Goal: Transaction & Acquisition: Purchase product/service

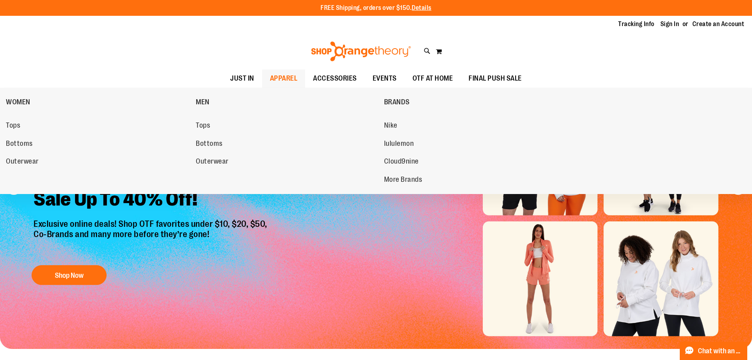
click at [281, 79] on span "APPAREL" at bounding box center [284, 78] width 28 height 18
click at [407, 145] on span "lululemon" at bounding box center [399, 144] width 30 height 10
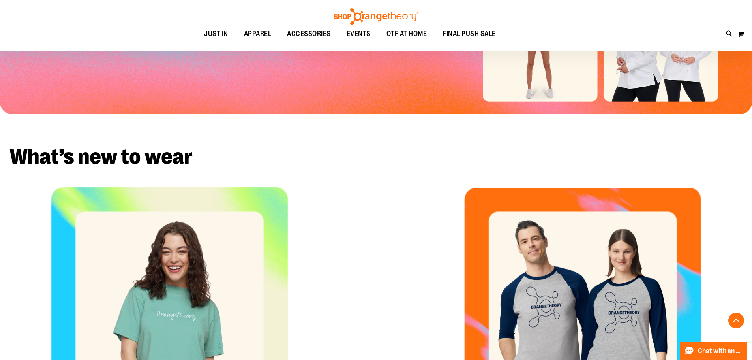
scroll to position [236, 0]
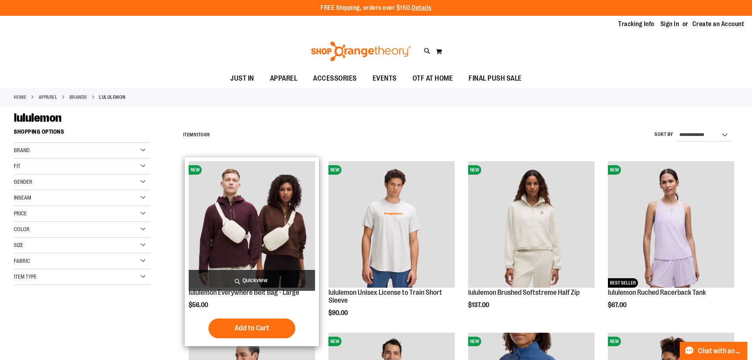
click at [261, 210] on img "product" at bounding box center [252, 224] width 126 height 126
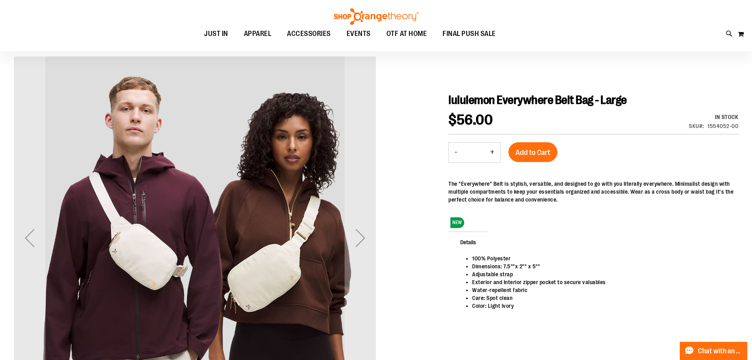
scroll to position [39, 0]
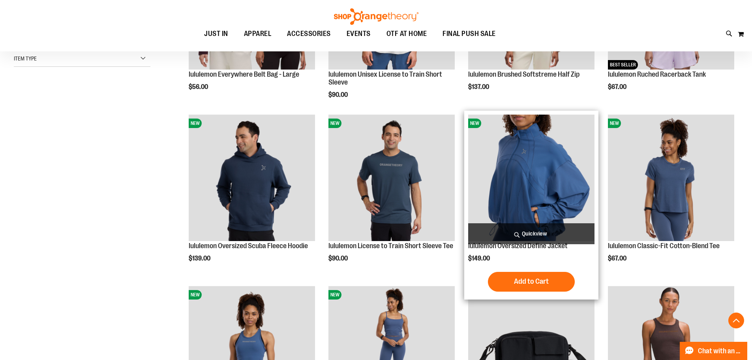
scroll to position [236, 0]
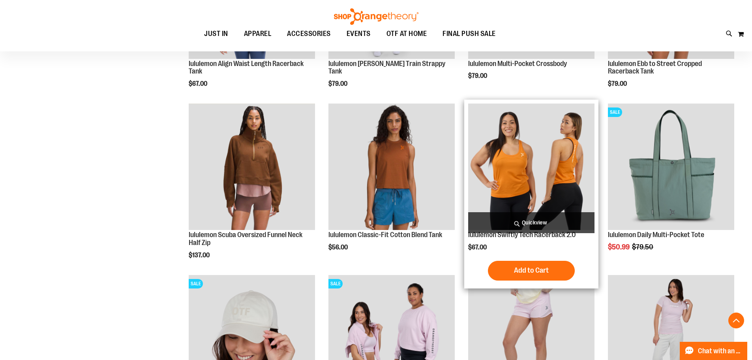
scroll to position [592, 0]
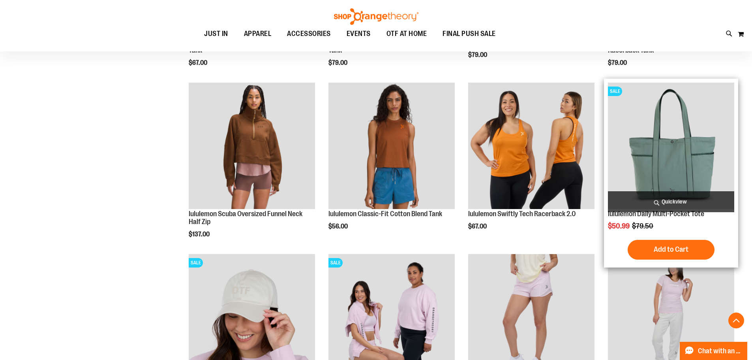
click at [659, 229] on div "Special Price $50.99 Regular Price $79.50" at bounding box center [671, 226] width 126 height 8
click at [681, 176] on img "product" at bounding box center [671, 146] width 126 height 126
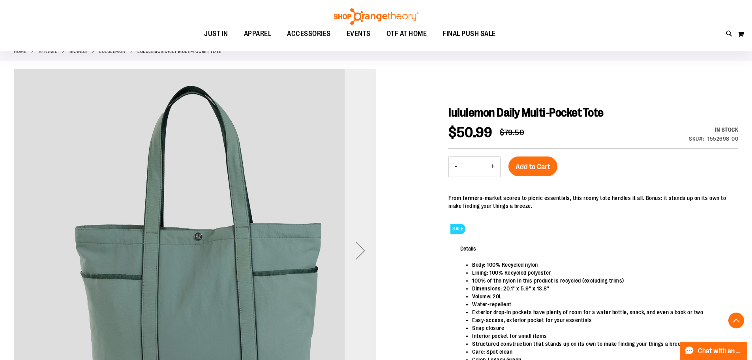
scroll to position [39, 0]
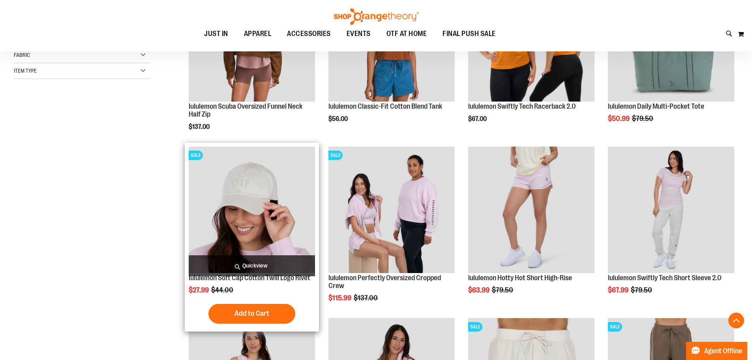
scroll to position [276, 0]
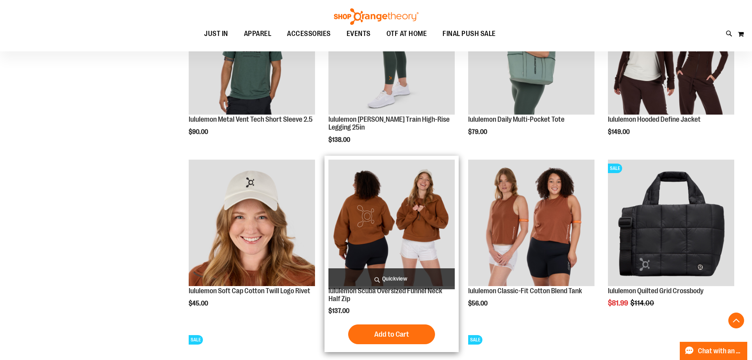
scroll to position [631, 0]
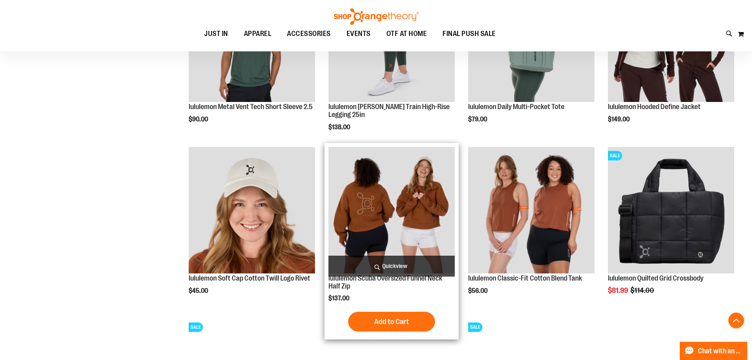
click at [426, 204] on img "product" at bounding box center [391, 210] width 126 height 126
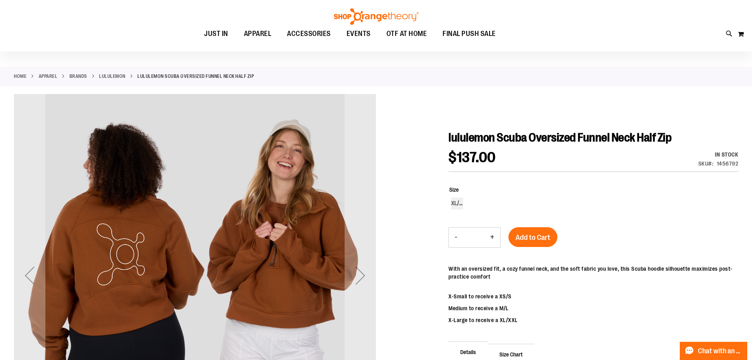
scroll to position [39, 0]
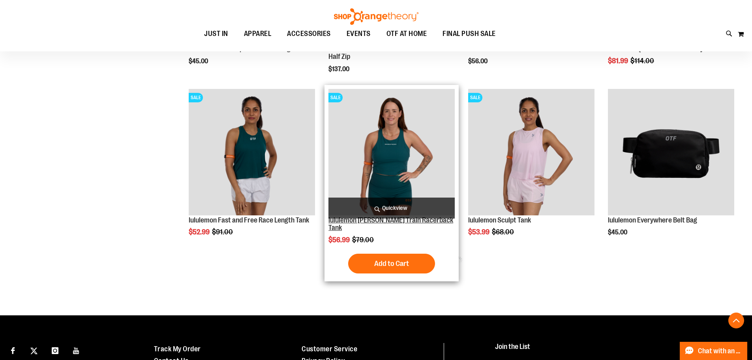
scroll to position [418, 0]
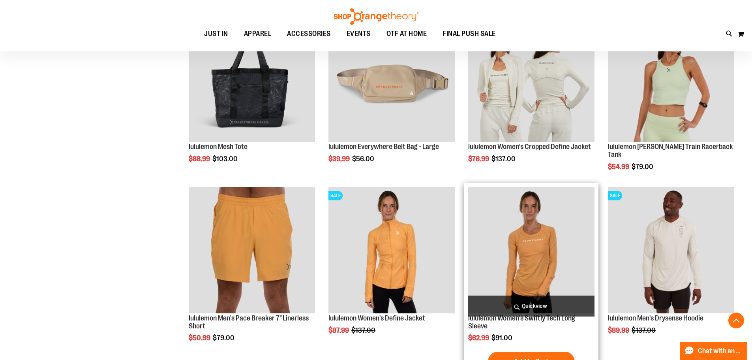
scroll to position [695, 0]
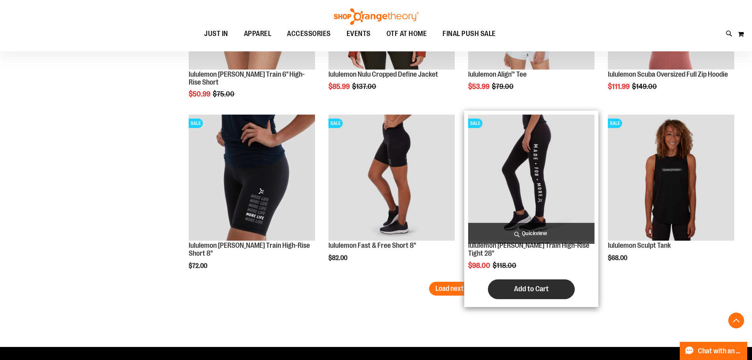
scroll to position [1484, 0]
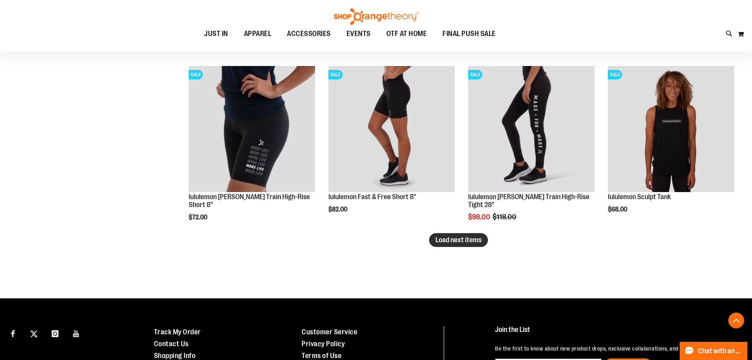
click at [475, 237] on span "Load next items" at bounding box center [458, 240] width 46 height 8
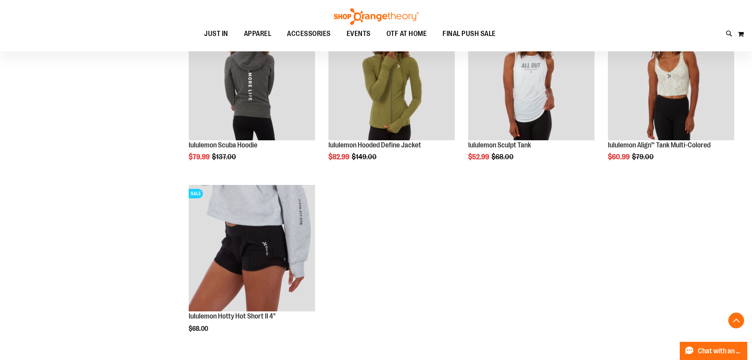
scroll to position [1879, 0]
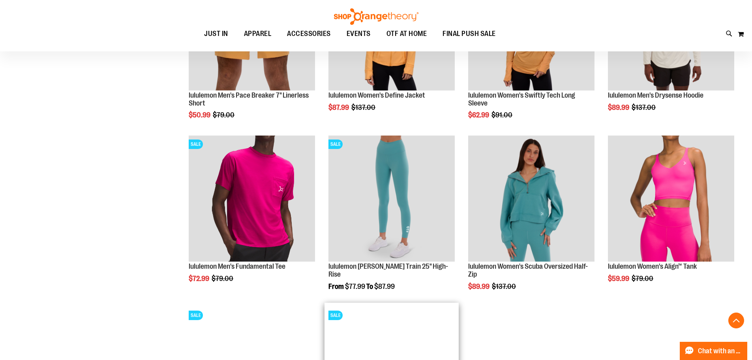
scroll to position [892, 0]
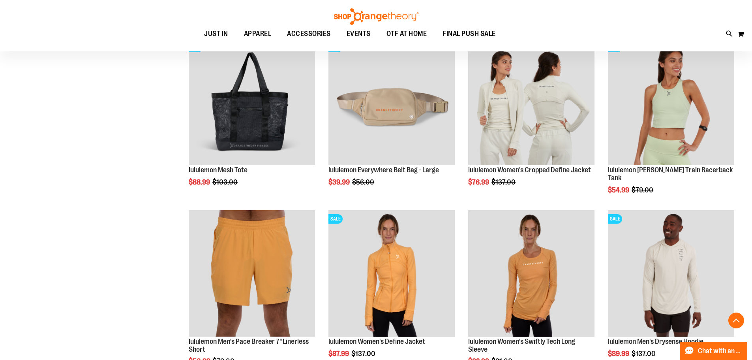
scroll to position [616, 0]
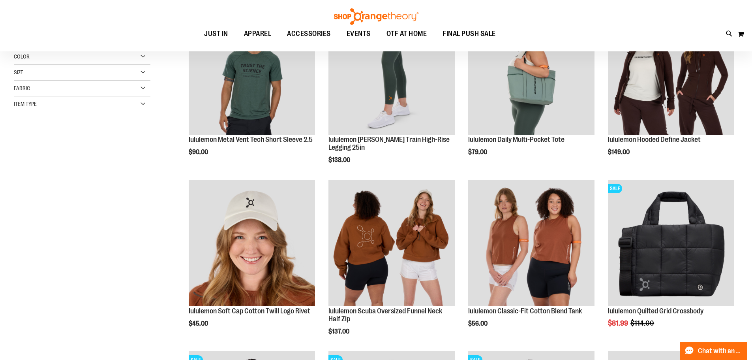
scroll to position [182, 0]
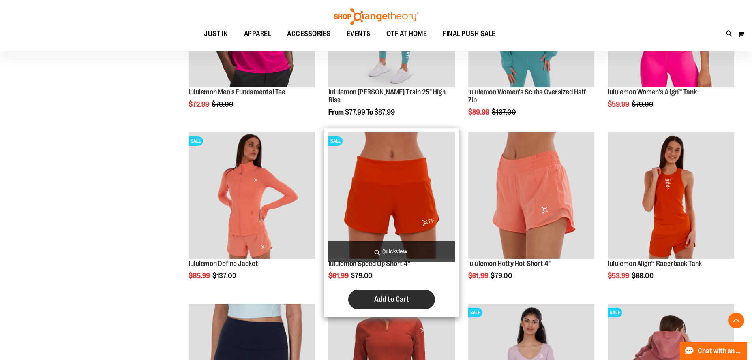
scroll to position [1129, 0]
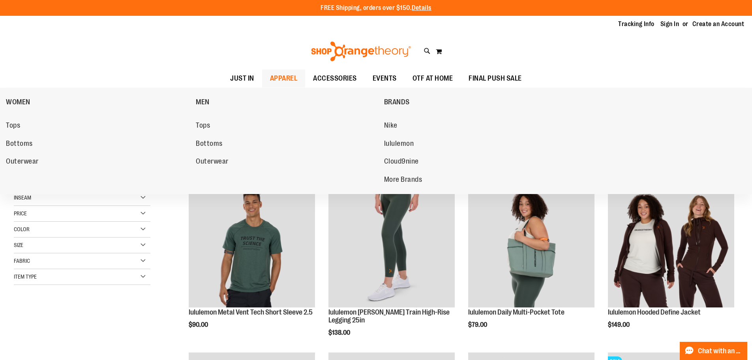
click at [278, 77] on span "APPAREL" at bounding box center [284, 78] width 28 height 18
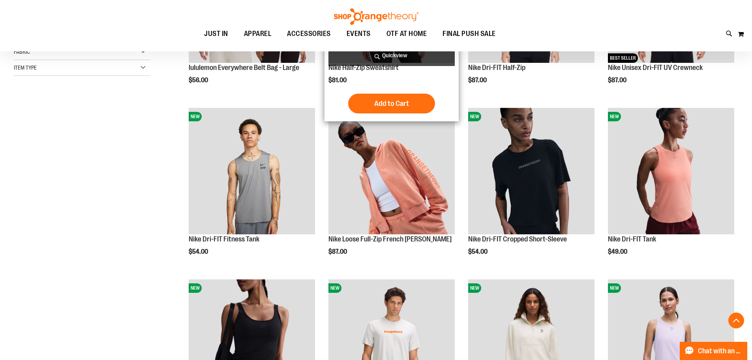
scroll to position [236, 0]
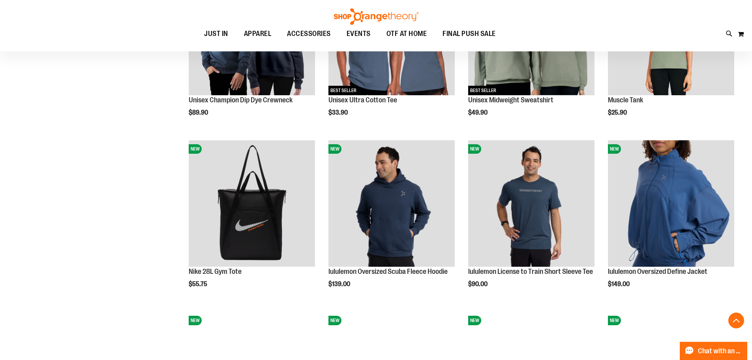
scroll to position [710, 0]
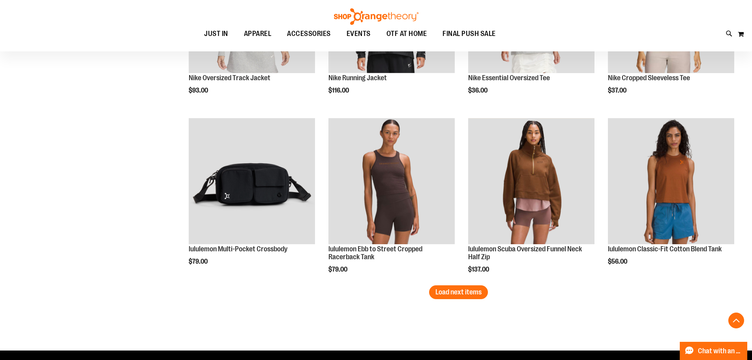
scroll to position [1460, 0]
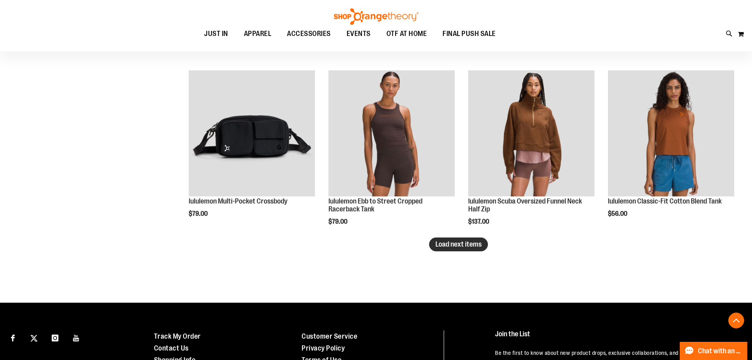
click at [462, 247] on span "Load next items" at bounding box center [458, 244] width 46 height 8
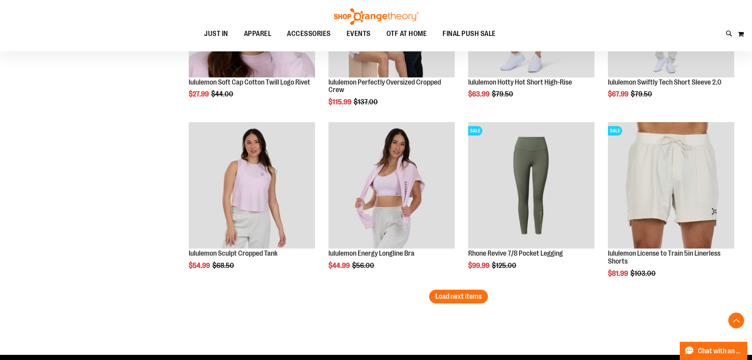
scroll to position [1934, 0]
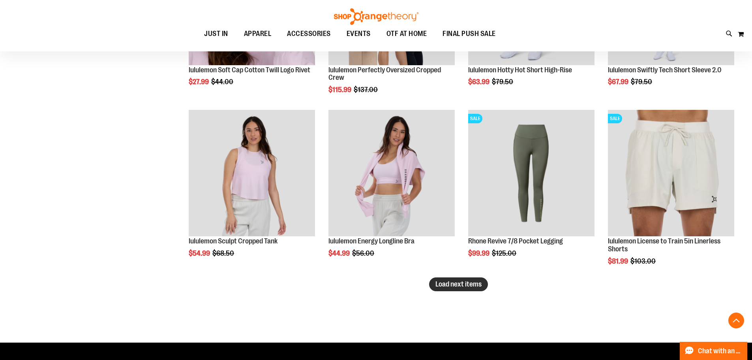
click at [453, 284] on span "Load next items" at bounding box center [458, 284] width 46 height 8
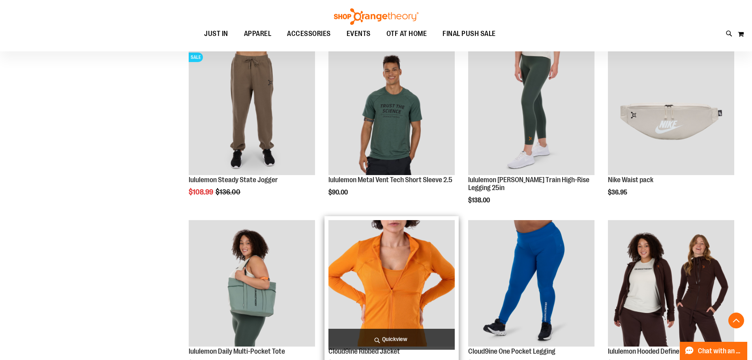
scroll to position [2171, 0]
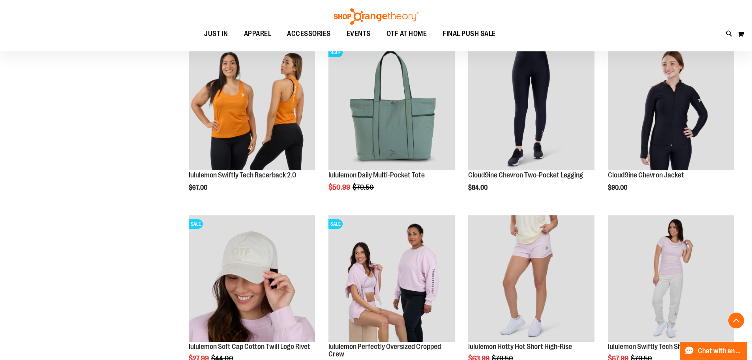
scroll to position [1421, 0]
